Goal: Task Accomplishment & Management: Manage account settings

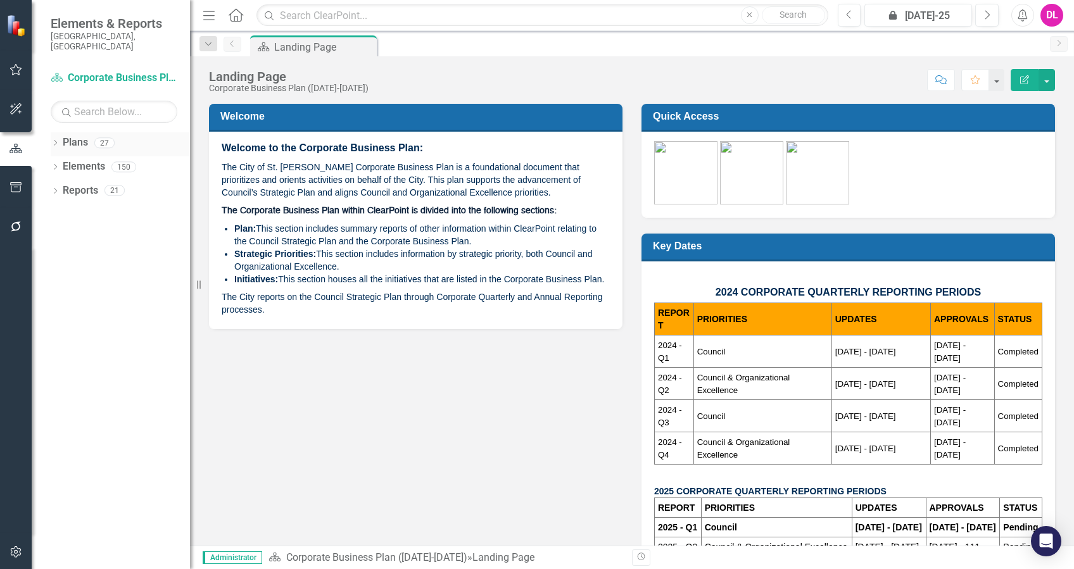
click at [52, 141] on icon "Dropdown" at bounding box center [55, 144] width 9 height 7
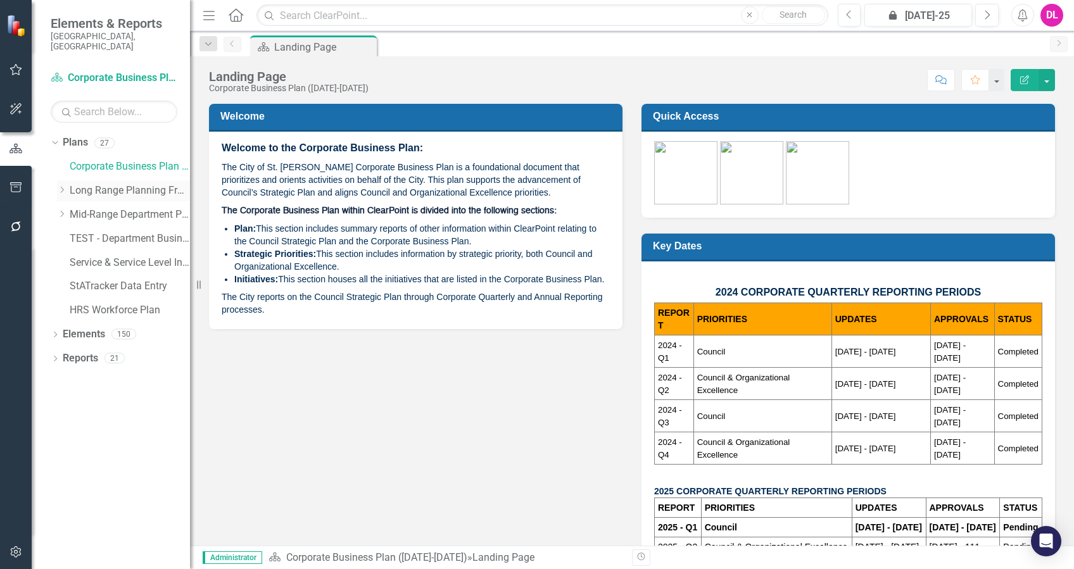
click at [63, 186] on icon "Dropdown" at bounding box center [61, 190] width 9 height 8
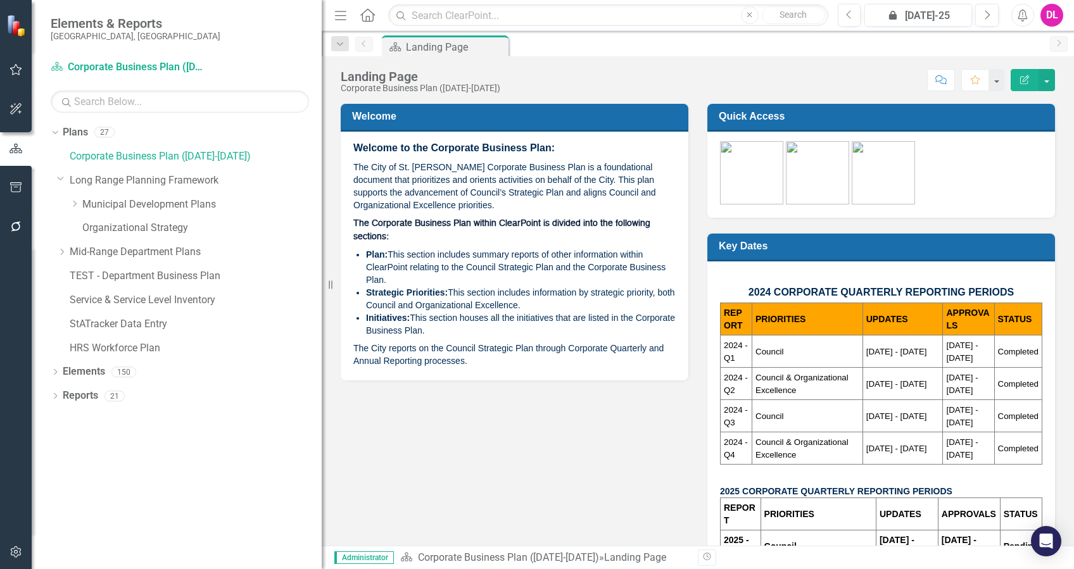
drag, startPoint x: 194, startPoint y: 234, endPoint x: 322, endPoint y: 240, distance: 128.0
click at [322, 240] on div "Resize" at bounding box center [327, 284] width 10 height 569
click at [66, 253] on icon "Dropdown" at bounding box center [61, 252] width 9 height 8
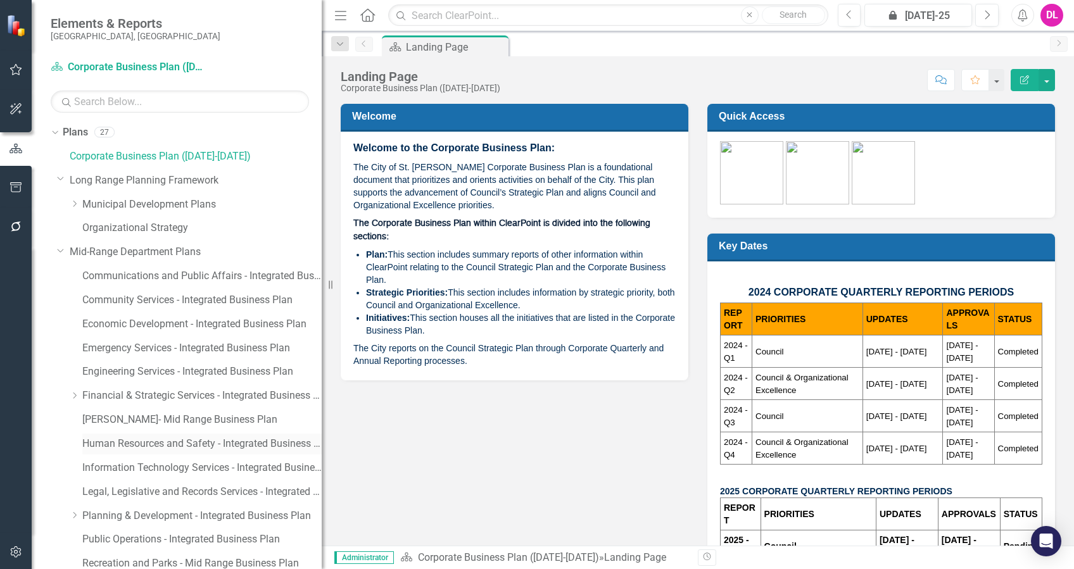
click at [192, 441] on link "Human Resources and Safety - Integrated Business Plan" at bounding box center [201, 444] width 239 height 15
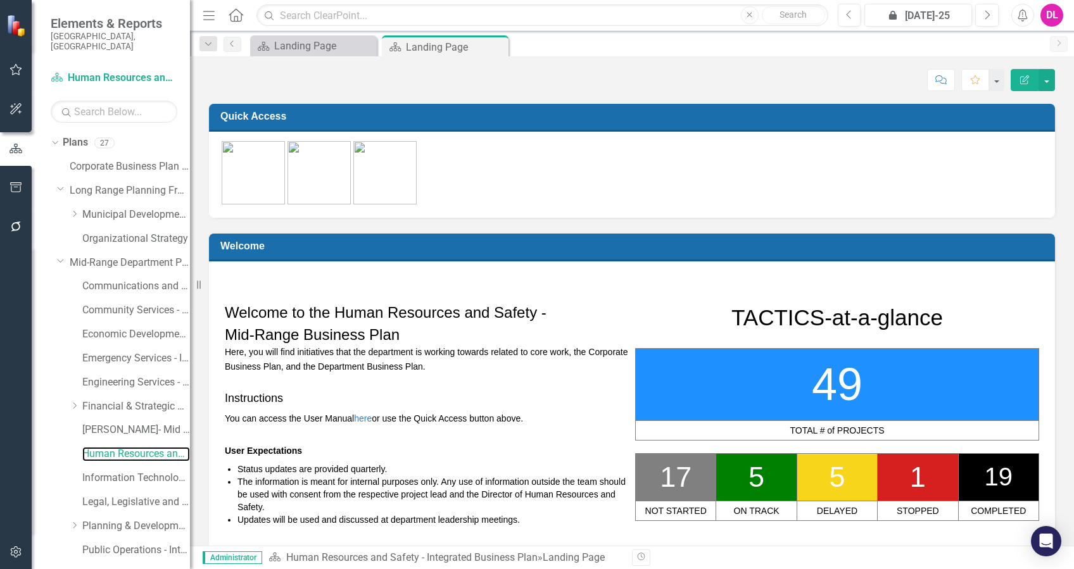
drag, startPoint x: 323, startPoint y: 328, endPoint x: 106, endPoint y: 313, distance: 218.3
click at [106, 313] on div "Elements & Reports City of [GEOGRAPHIC_DATA], [GEOGRAPHIC_DATA] Plan Human Reso…" at bounding box center [95, 284] width 190 height 569
click at [56, 141] on div "Dropdown" at bounding box center [55, 144] width 9 height 6
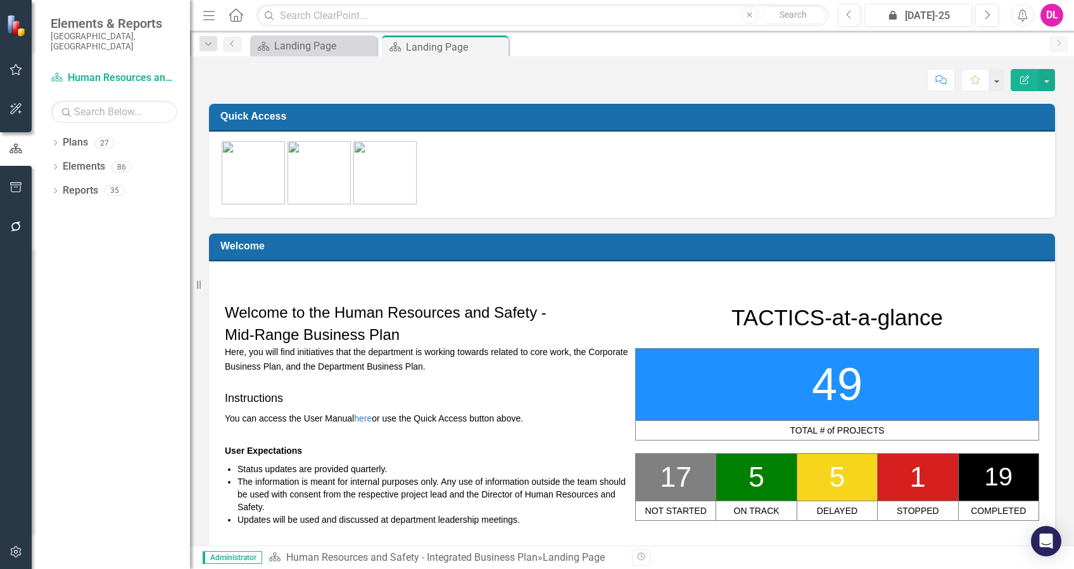
click at [50, 178] on div "Dropdown Plans 27 Corporate Business Plan ([DATE]-[DATE]) Dropdown Long Range P…" at bounding box center [111, 350] width 158 height 437
click at [54, 189] on icon "Dropdown" at bounding box center [55, 192] width 9 height 7
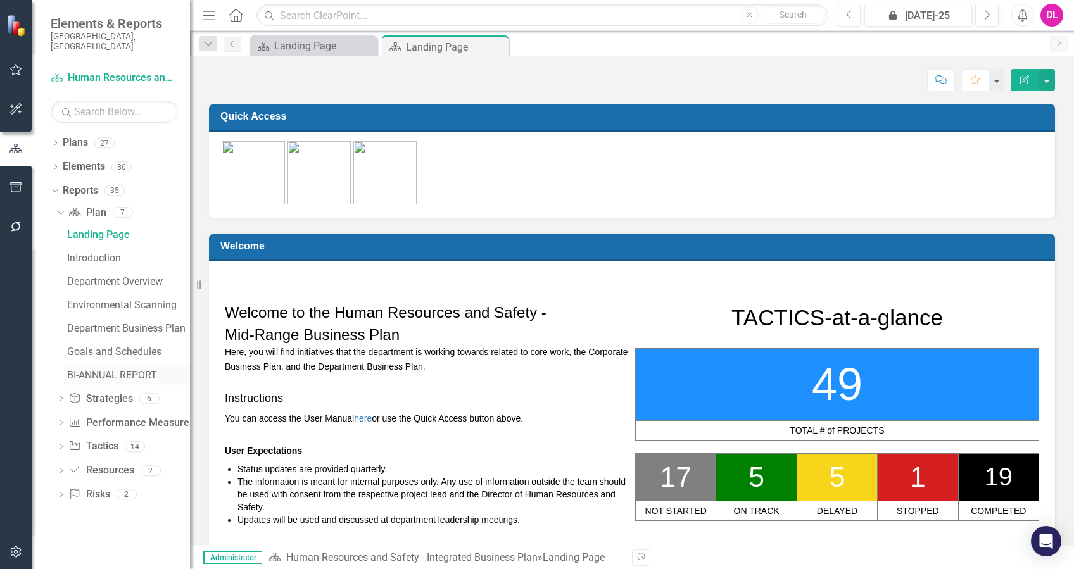
click at [106, 370] on div "BI-ANNUAL REPORT" at bounding box center [128, 375] width 123 height 11
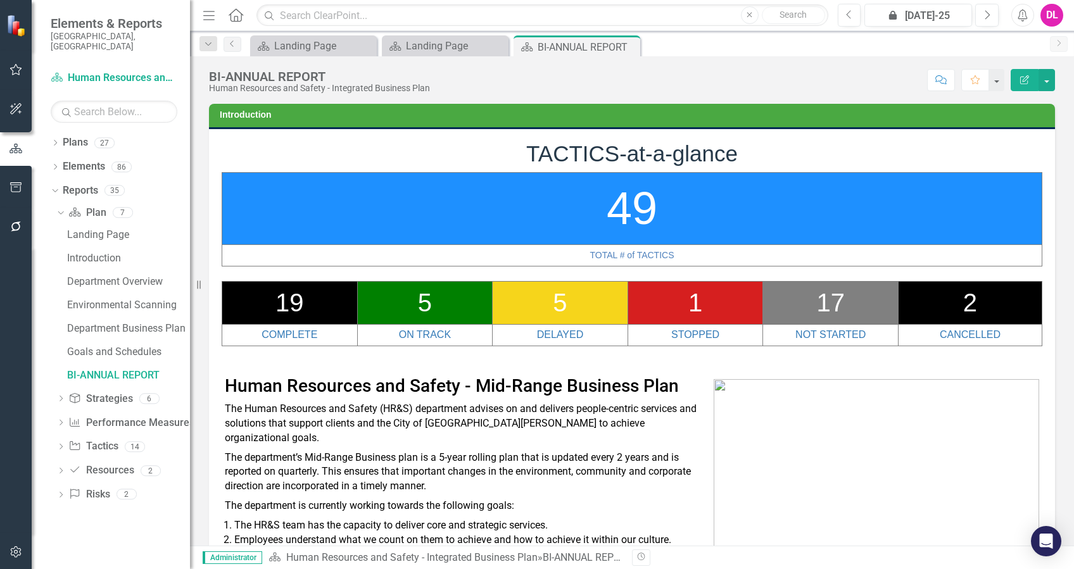
drag, startPoint x: 329, startPoint y: 309, endPoint x: 334, endPoint y: 304, distance: 7.2
click at [329, 309] on td "19" at bounding box center [289, 302] width 135 height 43
click at [337, 303] on td "19" at bounding box center [289, 302] width 135 height 43
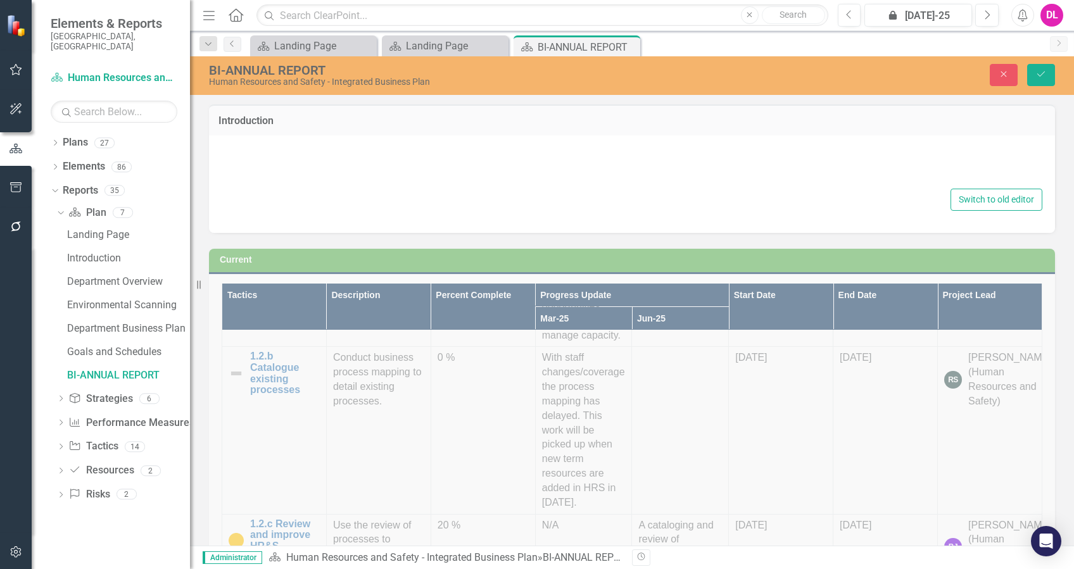
type textarea "<h1 class="text-center"><span style="font-family: Arial;">TACTICS-at-a-glance</…"
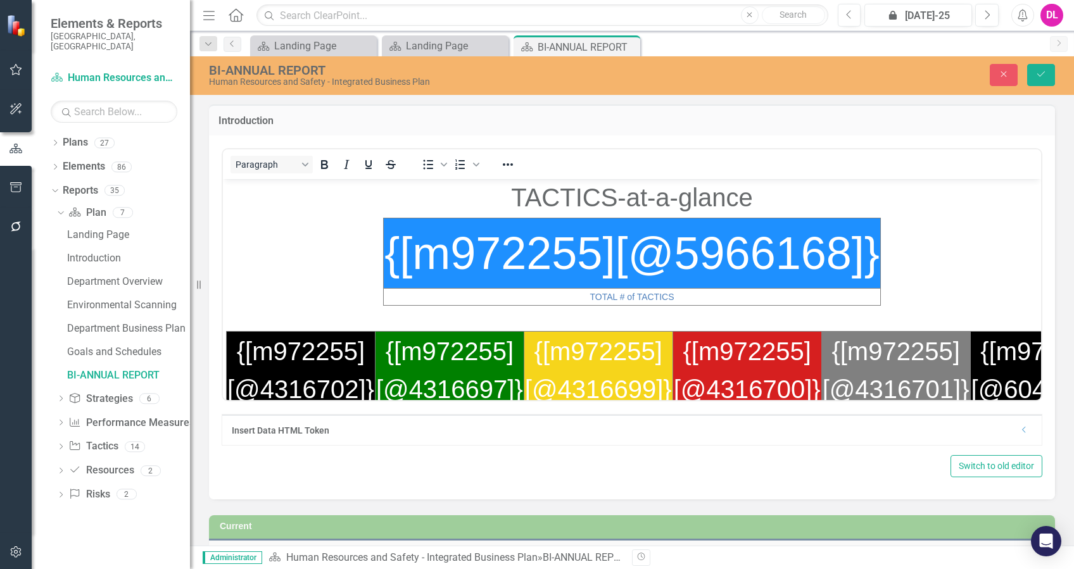
scroll to position [47, 0]
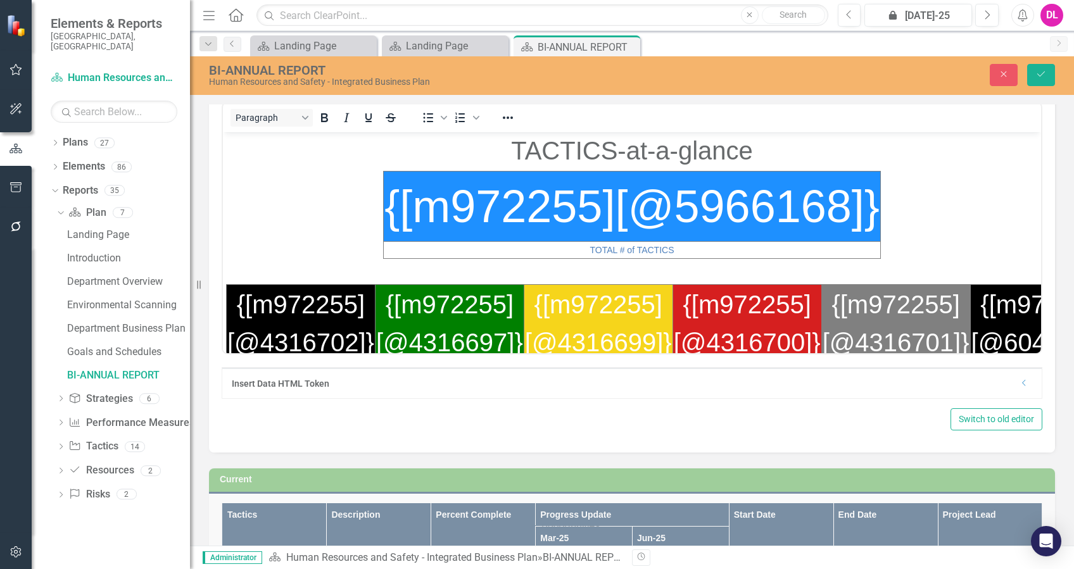
drag, startPoint x: 1071, startPoint y: 186, endPoint x: 761, endPoint y: 78, distance: 327.9
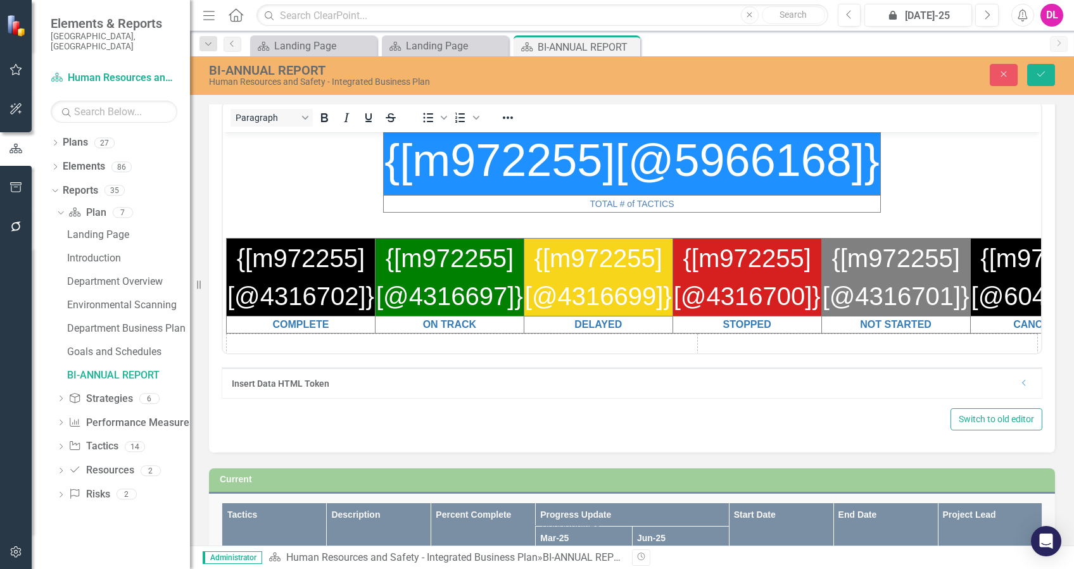
scroll to position [84, 0]
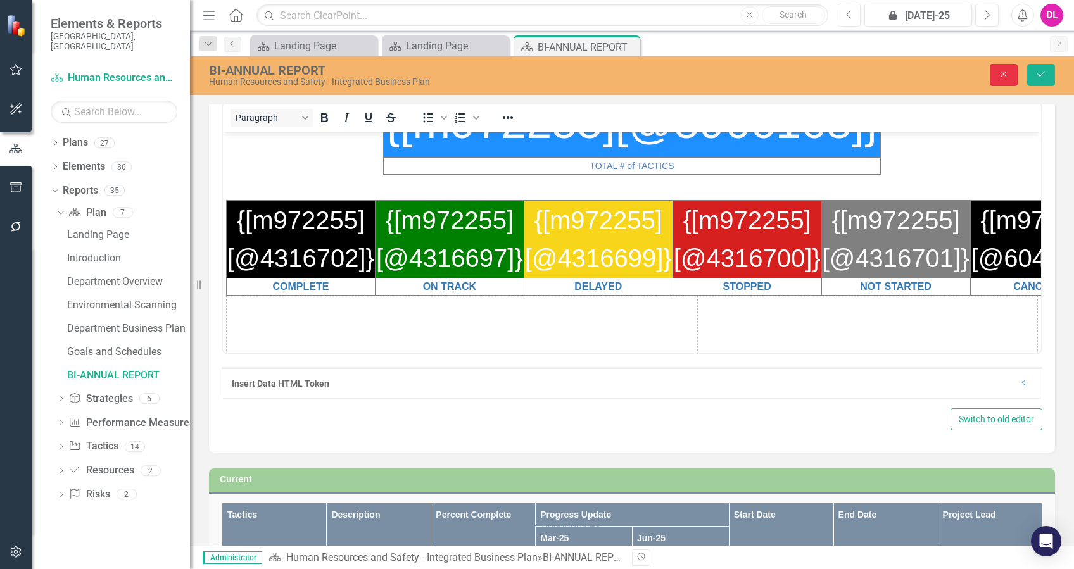
click at [1003, 76] on icon "Close" at bounding box center [1003, 74] width 11 height 9
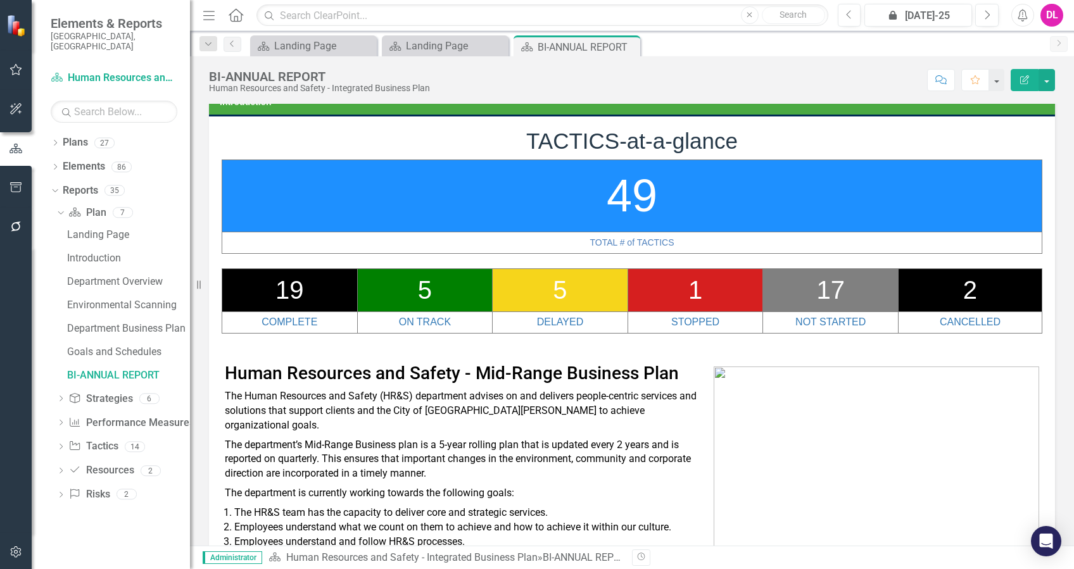
scroll to position [0, 0]
